Goal: Transaction & Acquisition: Subscribe to service/newsletter

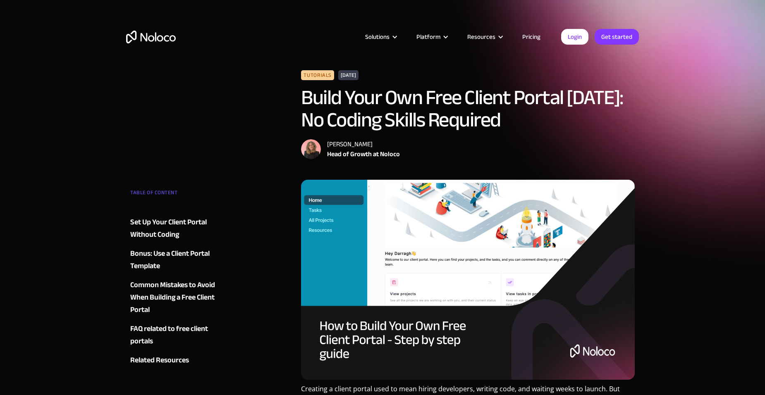
click at [411, 252] on img at bounding box center [468, 280] width 334 height 200
click at [427, 335] on img at bounding box center [468, 280] width 334 height 200
click at [535, 36] on link "Pricing" at bounding box center [531, 36] width 39 height 11
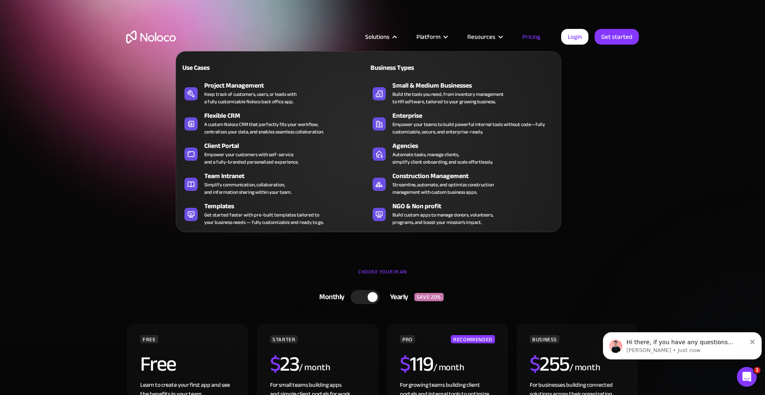
click at [249, 150] on div "Client Portal" at bounding box center [288, 146] width 168 height 10
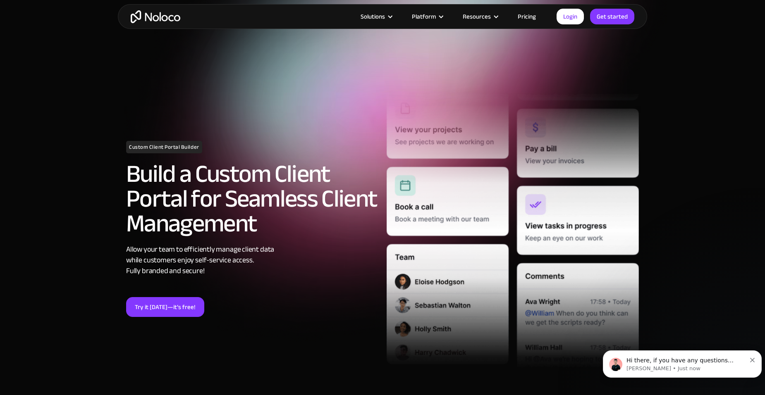
scroll to position [41, 0]
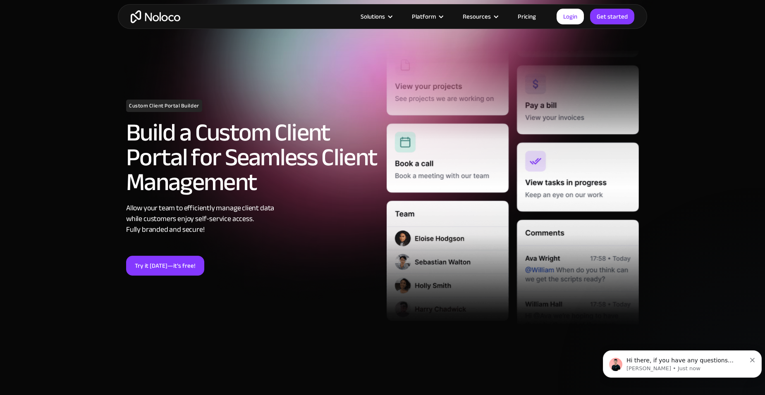
click at [173, 263] on link "Try it [DATE]—it’s free!" at bounding box center [165, 266] width 78 height 20
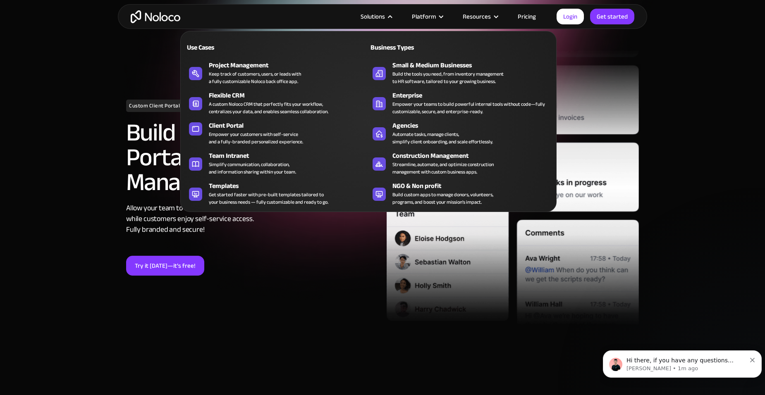
click at [244, 195] on div "Get started faster with pre-built templates tailored to your business needs — f…" at bounding box center [269, 198] width 120 height 15
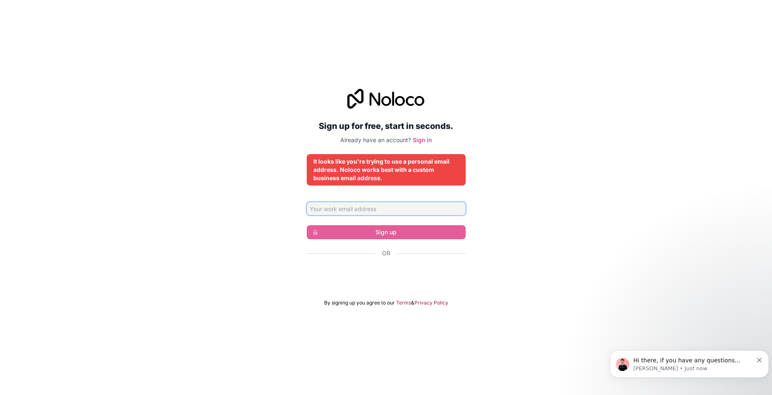
click at [383, 209] on input "Email address" at bounding box center [386, 208] width 159 height 13
click at [527, 187] on div "Sign up for free, start in seconds. Already have an account? Sign in It looks l…" at bounding box center [386, 197] width 772 height 241
click at [426, 138] on link "Sign in" at bounding box center [421, 140] width 19 height 7
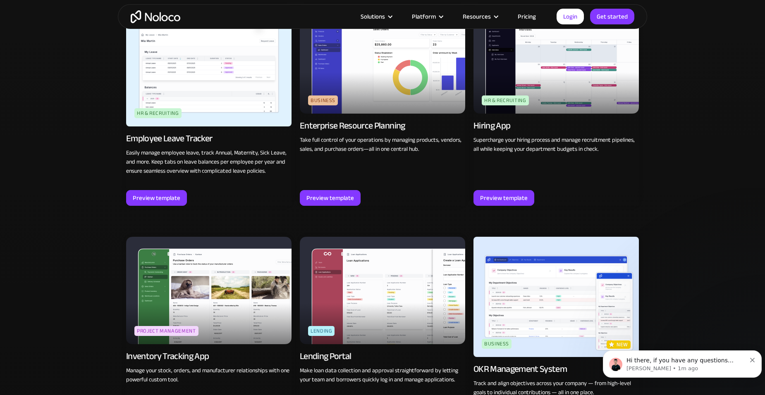
scroll to position [1117, 0]
